Goal: Find contact information: Find contact information

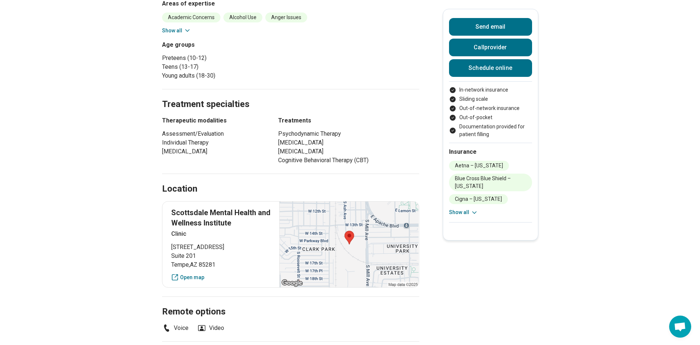
scroll to position [220, 0]
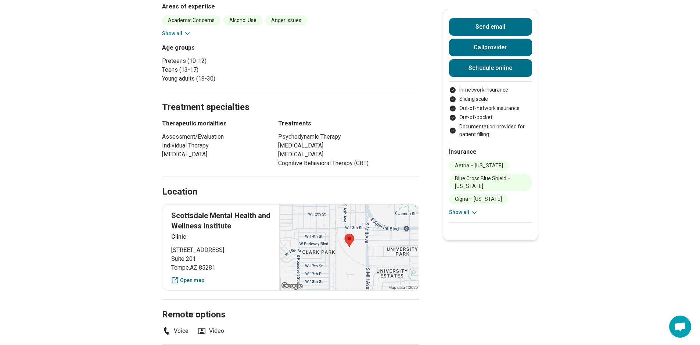
scroll to position [184, 0]
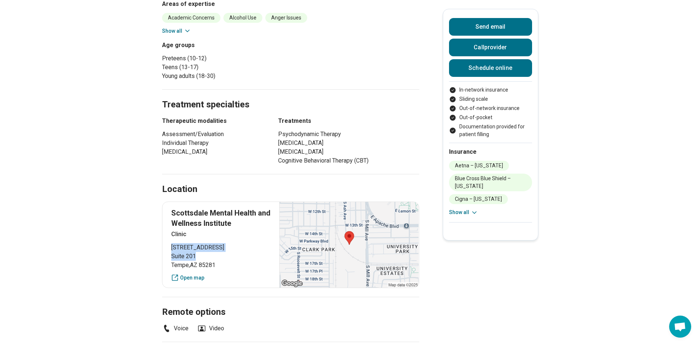
drag, startPoint x: 203, startPoint y: 256, endPoint x: 171, endPoint y: 248, distance: 32.6
click at [171, 248] on div "Scottsdale Mental Health and Wellness Institute Clinic [STREET_ADDRESS] Open map" at bounding box center [290, 244] width 257 height 86
copy p "[STREET_ADDRESS]"
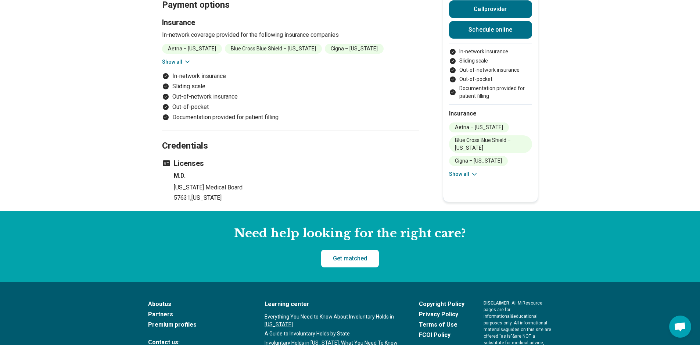
scroll to position [618, 0]
